Goal: Communication & Community: Answer question/provide support

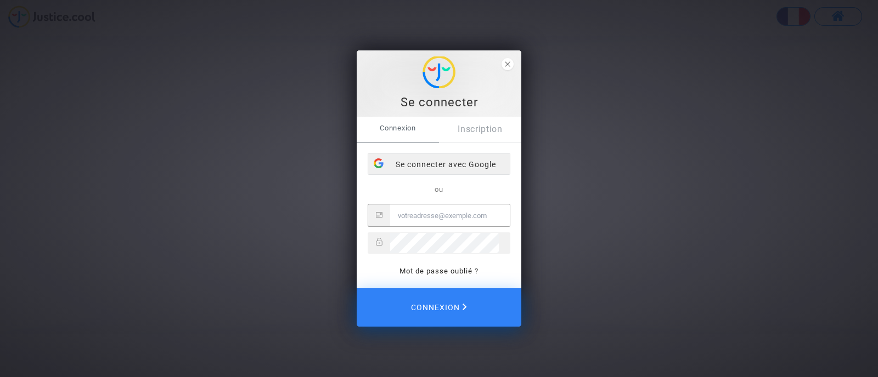
type input "[EMAIL_ADDRESS][DOMAIN_NAME]"
click at [465, 167] on div "Se connecter avec Google" at bounding box center [439, 165] width 142 height 22
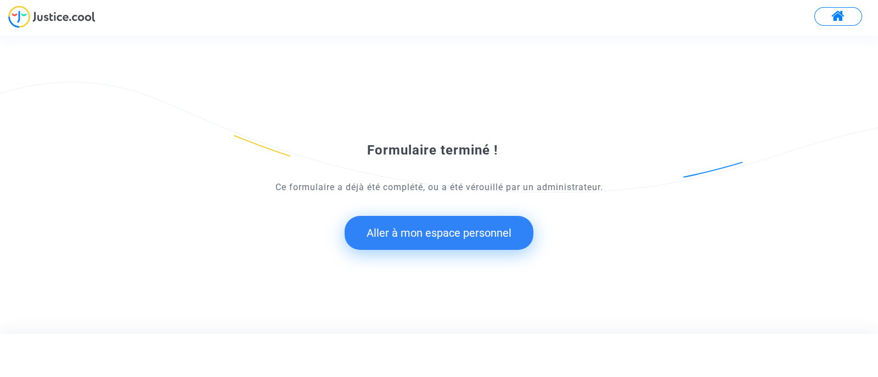
click at [445, 245] on button "Aller à mon espace personnel" at bounding box center [438, 233] width 189 height 34
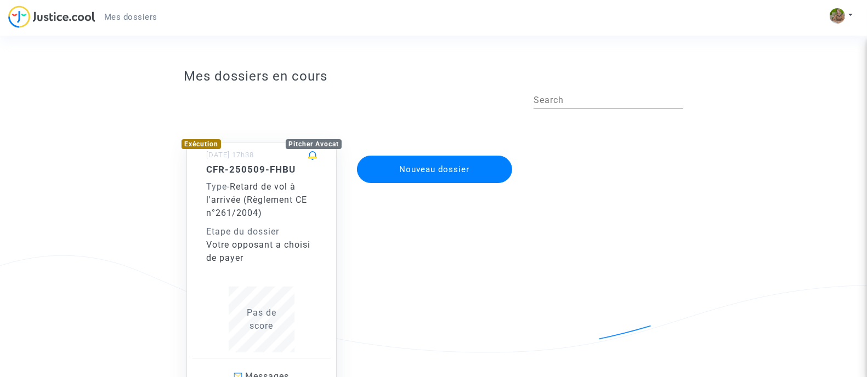
click at [264, 222] on div "CFR-250509-FHBU Type - Retard de vol à l'arrivée (Règlement CE n°261/2004) Etap…" at bounding box center [261, 214] width 111 height 101
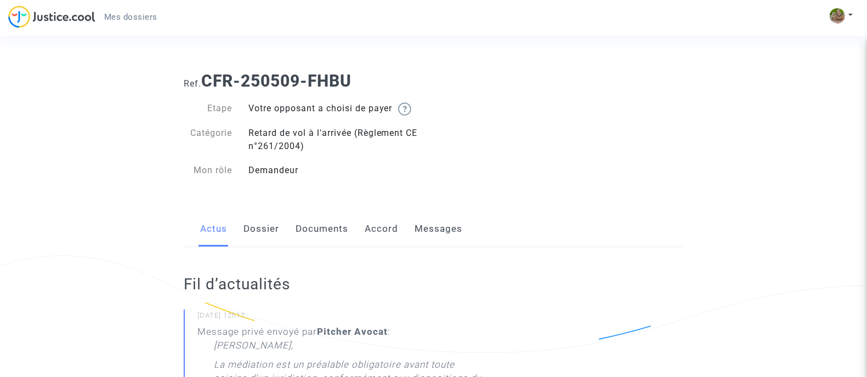
click at [28, 7] on img at bounding box center [51, 16] width 87 height 22
click at [410, 111] on img at bounding box center [404, 109] width 13 height 13
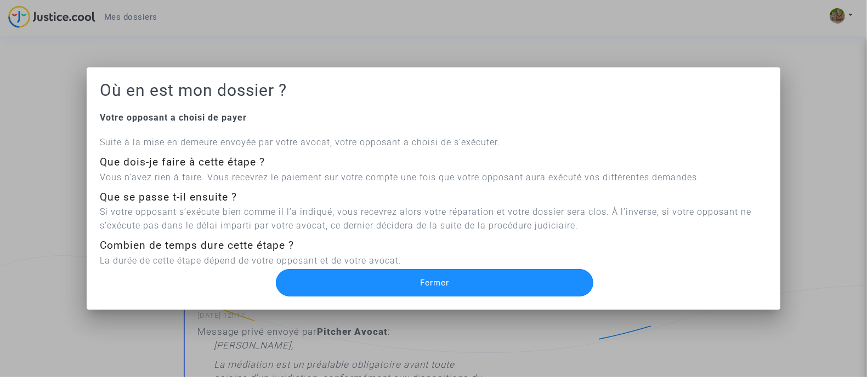
click at [450, 274] on button "Fermer" at bounding box center [434, 282] width 317 height 27
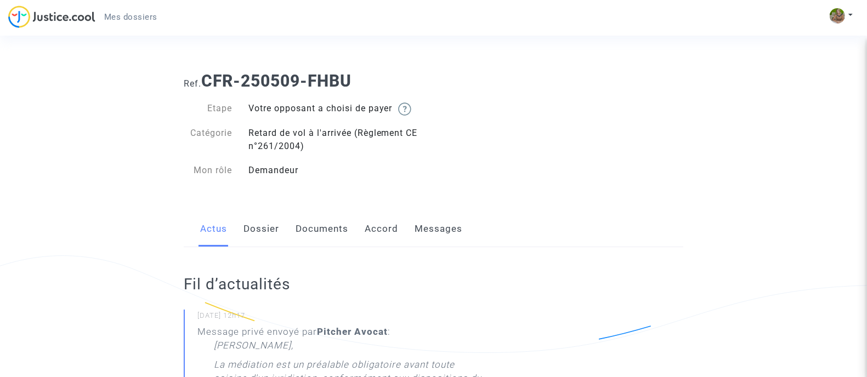
click at [378, 229] on link "Accord" at bounding box center [381, 229] width 33 height 36
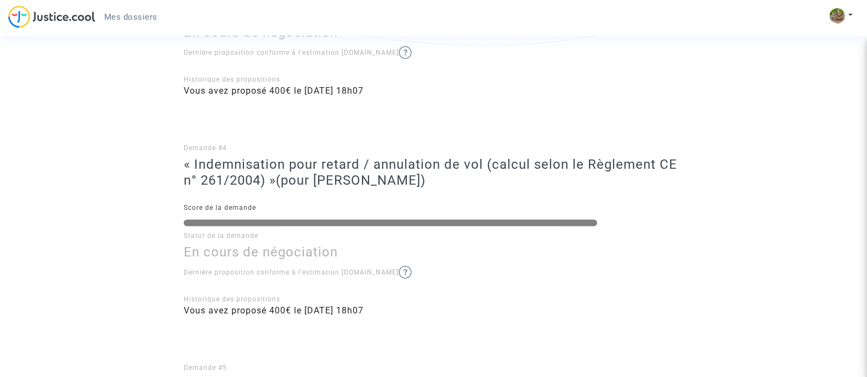
scroll to position [783, 0]
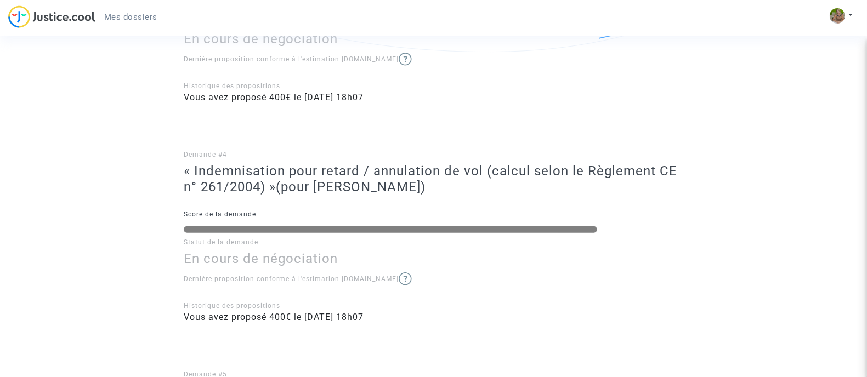
click at [399, 280] on img at bounding box center [405, 279] width 13 height 13
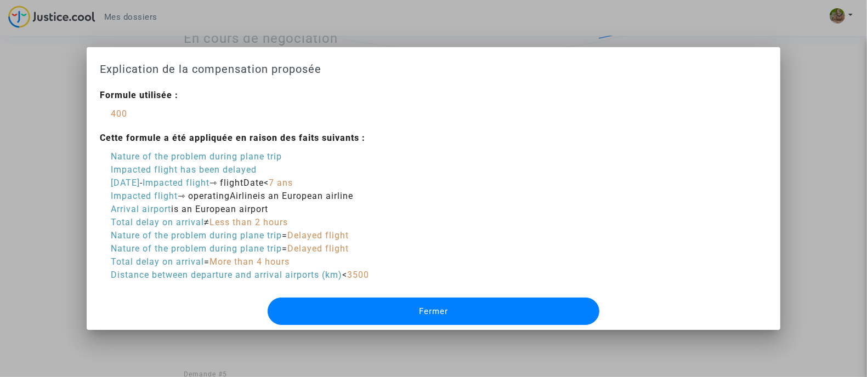
scroll to position [0, 0]
click at [434, 305] on button "Fermer" at bounding box center [433, 311] width 331 height 27
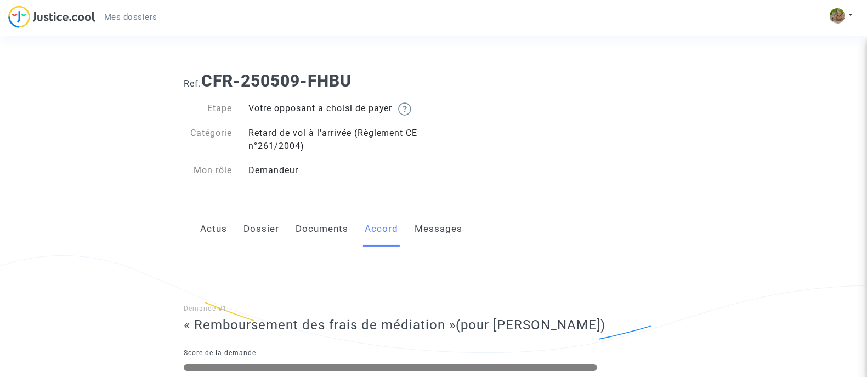
click at [206, 231] on link "Actus" at bounding box center [213, 229] width 27 height 36
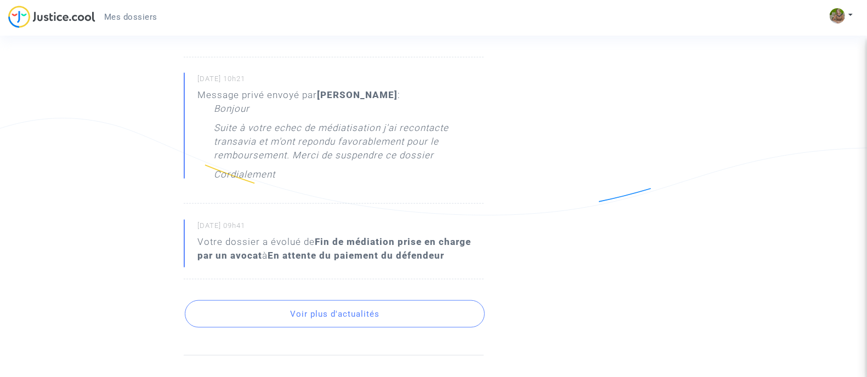
scroll to position [1107, 0]
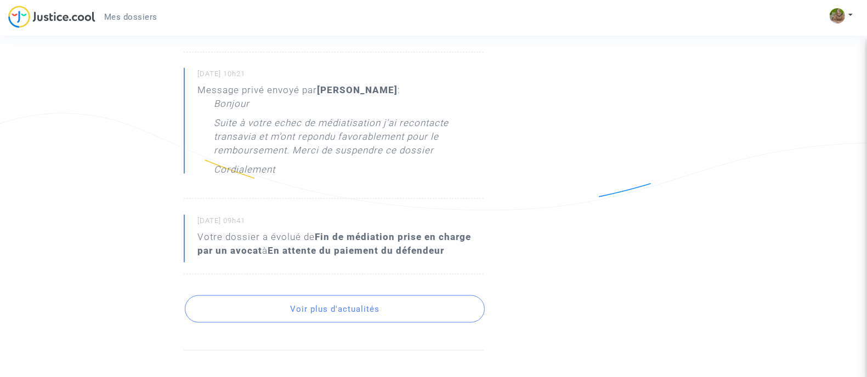
click at [398, 296] on button "Voir plus d'actualités" at bounding box center [335, 309] width 300 height 27
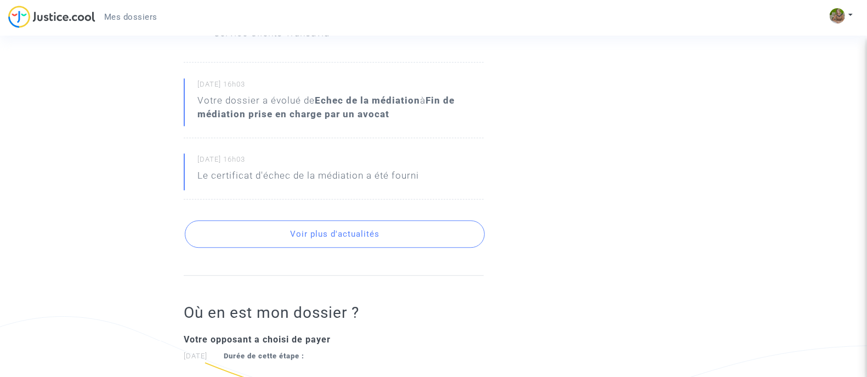
scroll to position [2361, 0]
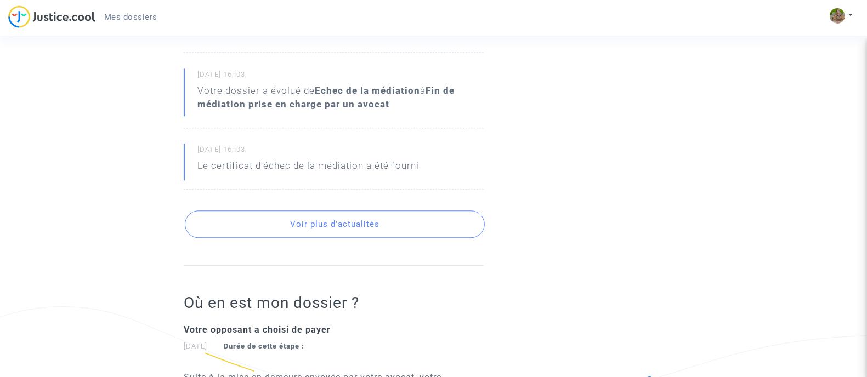
click at [369, 216] on button "Voir plus d'actualités" at bounding box center [335, 224] width 300 height 27
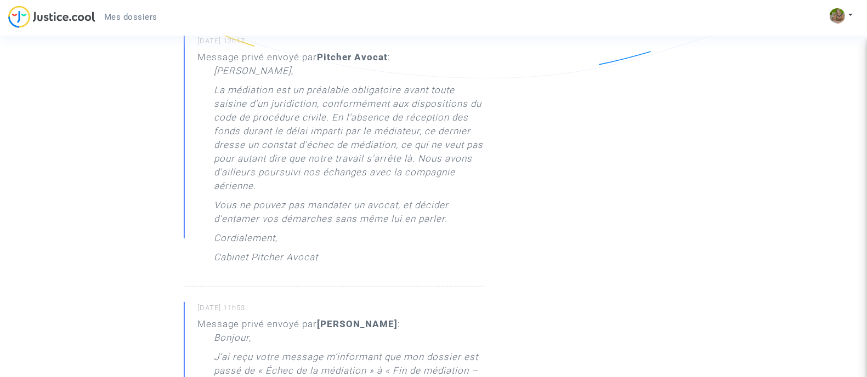
scroll to position [0, 0]
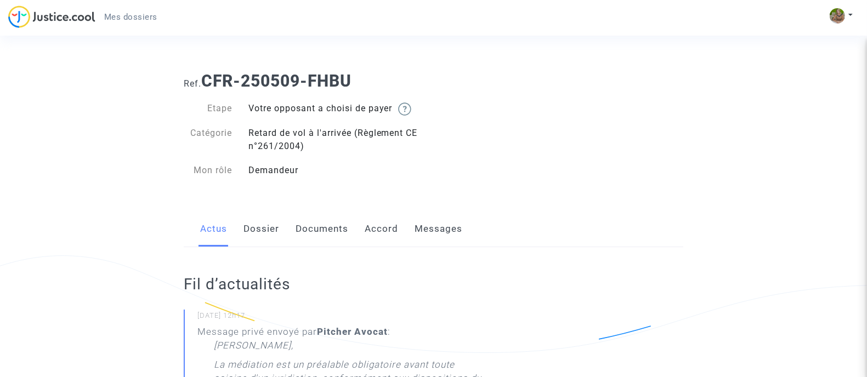
click at [440, 229] on link "Messages" at bounding box center [439, 229] width 48 height 36
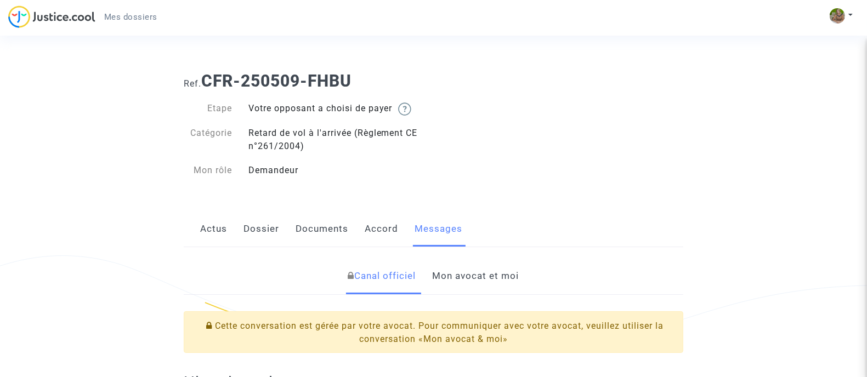
click at [480, 281] on link "Mon avocat et moi" at bounding box center [475, 276] width 87 height 36
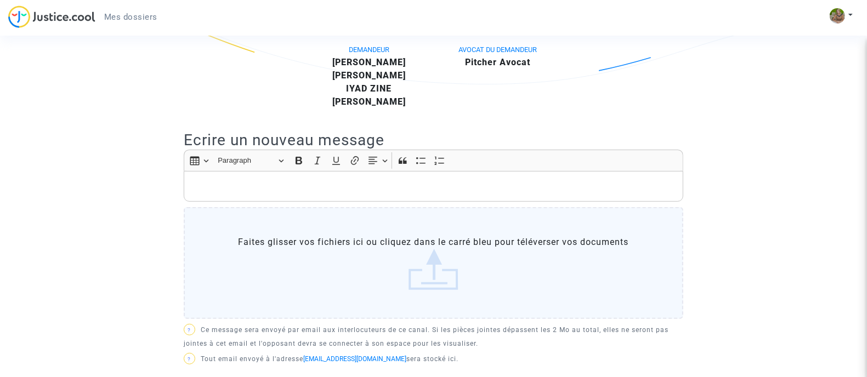
scroll to position [278, 0]
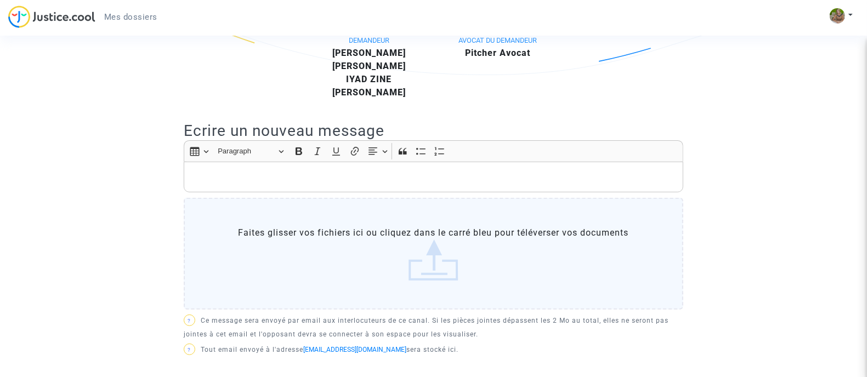
click at [399, 180] on p "Rich Text Editor, main" at bounding box center [434, 178] width 488 height 14
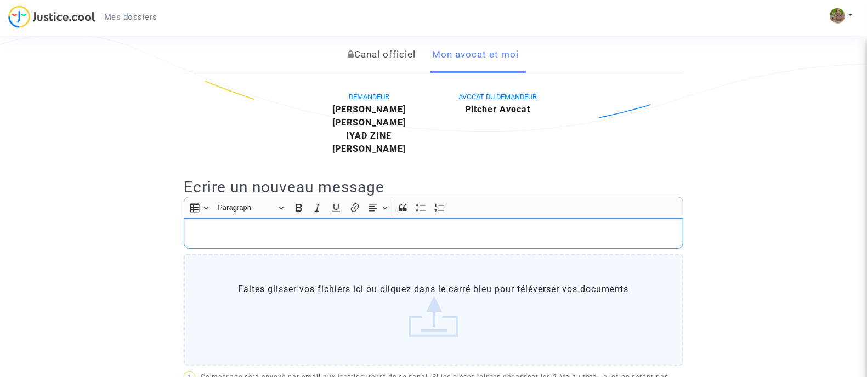
scroll to position [240, 0]
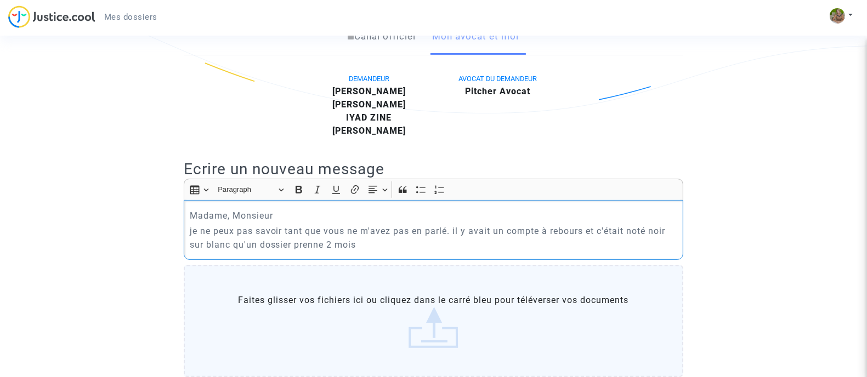
click at [368, 244] on p "je ne peux pas savoir tant que vous ne m'avez pas en parlé. il y avait un compt…" at bounding box center [434, 237] width 488 height 27
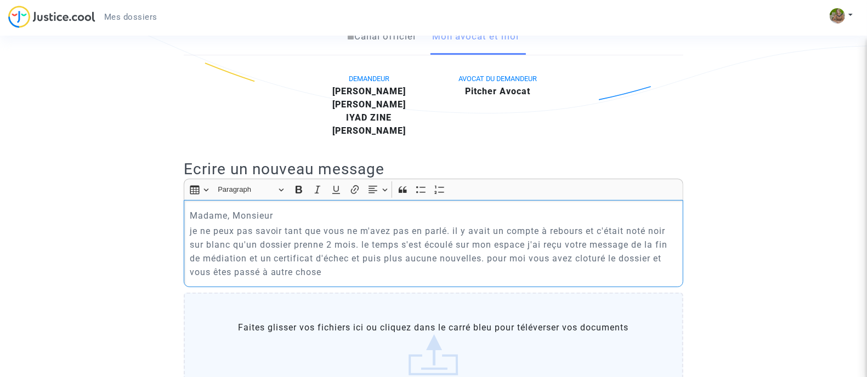
click at [589, 258] on p "je ne peux pas savoir tant que vous ne m'avez pas en parlé. il y avait un compt…" at bounding box center [434, 251] width 488 height 55
click at [446, 230] on p "je ne peux pas savoir tant que vous ne m'avez pas en parlé. il y avait un compt…" at bounding box center [434, 251] width 488 height 55
click at [659, 232] on p "je ne peux pas savoir tant que vous ne m'avez pas fait part de l'information. i…" at bounding box center [434, 251] width 488 height 55
click at [627, 258] on p "je ne peux pas savoir tant que vous ne m'avez pas fait part de l'information. i…" at bounding box center [434, 251] width 488 height 55
click at [569, 270] on p "je ne peux pas savoir tant que vous ne m'avez pas fait part de l'information. i…" at bounding box center [434, 251] width 488 height 55
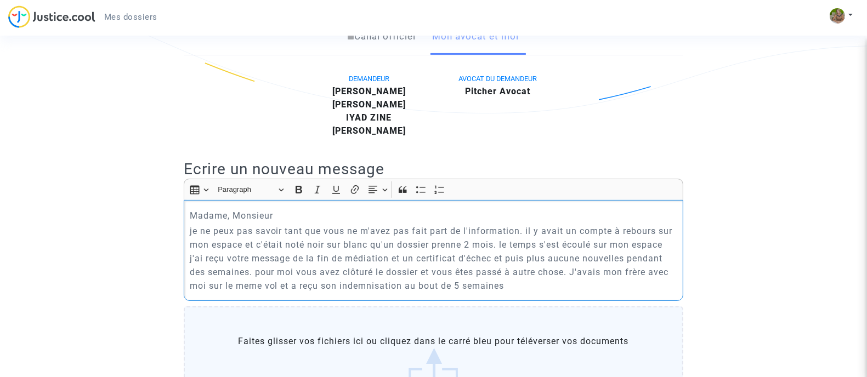
click at [650, 272] on p "je ne peux pas savoir tant que vous ne m'avez pas fait part de l'information. i…" at bounding box center [434, 258] width 488 height 69
click at [529, 287] on p "je ne peux pas savoir tant que vous ne m'avez pas fait part de l'information. i…" at bounding box center [434, 258] width 488 height 69
click at [568, 270] on p "je ne peux pas savoir tant que vous ne m'avez pas fait part de l'information. i…" at bounding box center [434, 258] width 488 height 69
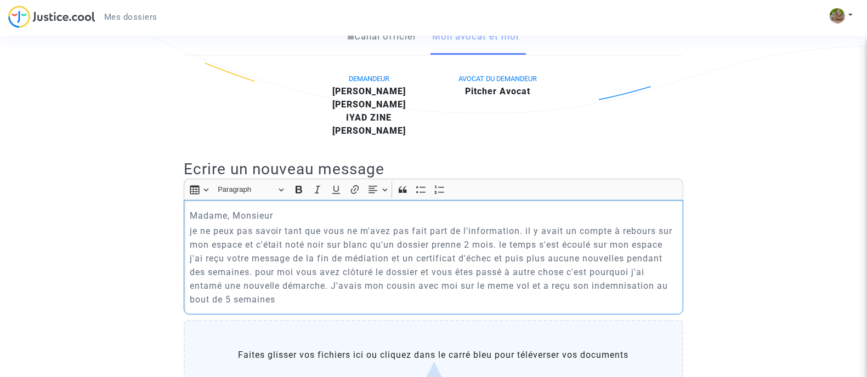
click at [283, 295] on p "je ne peux pas savoir tant que vous ne m'avez pas fait part de l'information. i…" at bounding box center [434, 265] width 488 height 82
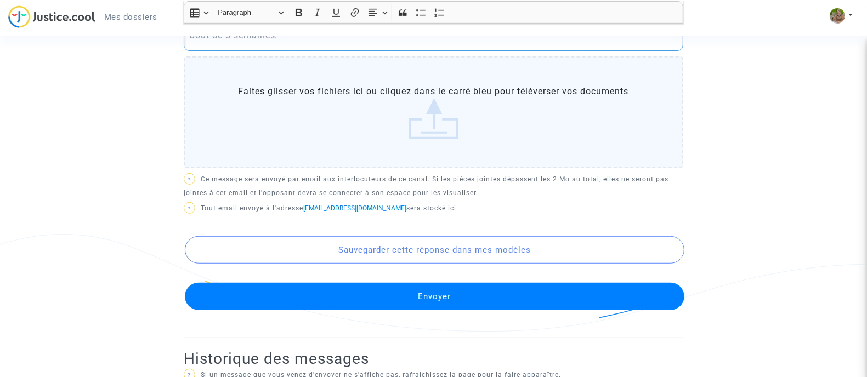
scroll to position [538, 0]
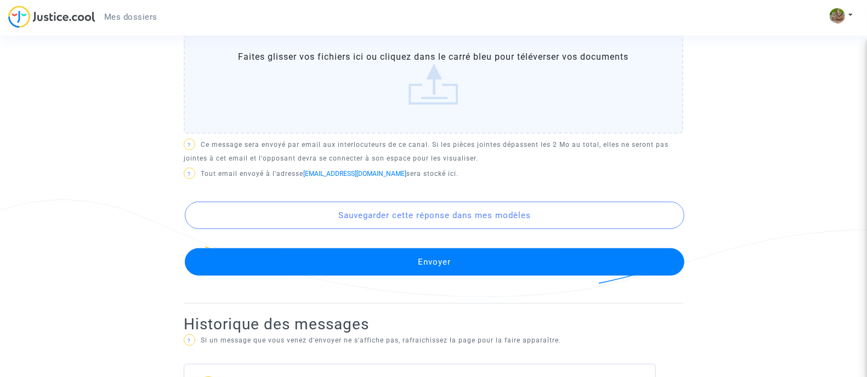
click at [451, 265] on button "Envoyer" at bounding box center [435, 261] width 500 height 27
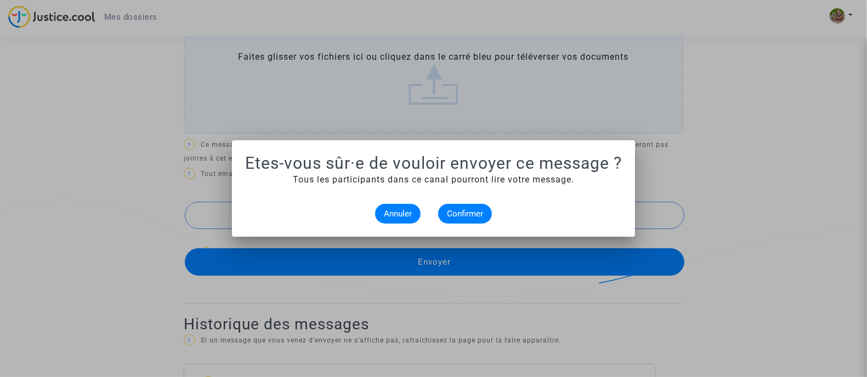
scroll to position [0, 0]
click at [468, 216] on span "Confirmer" at bounding box center [465, 214] width 36 height 10
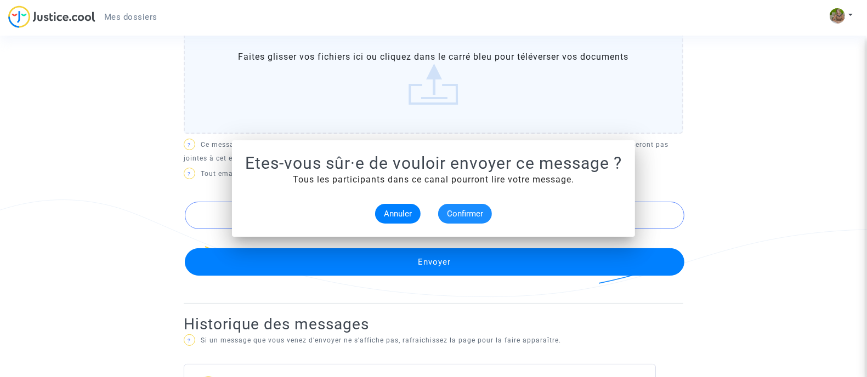
scroll to position [538, 0]
